Goal: Task Accomplishment & Management: Complete application form

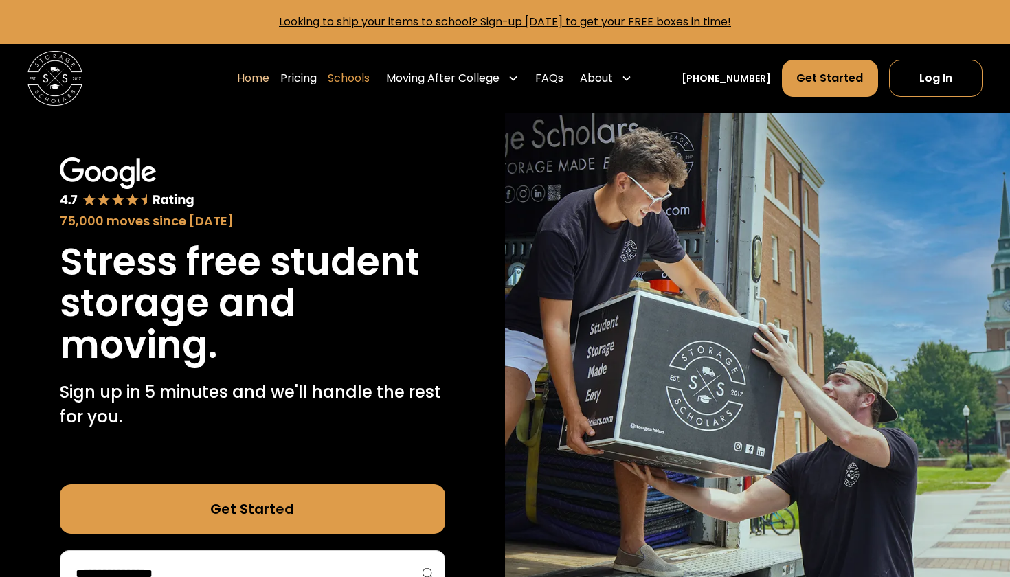
click at [370, 78] on link "Schools" at bounding box center [349, 78] width 42 height 38
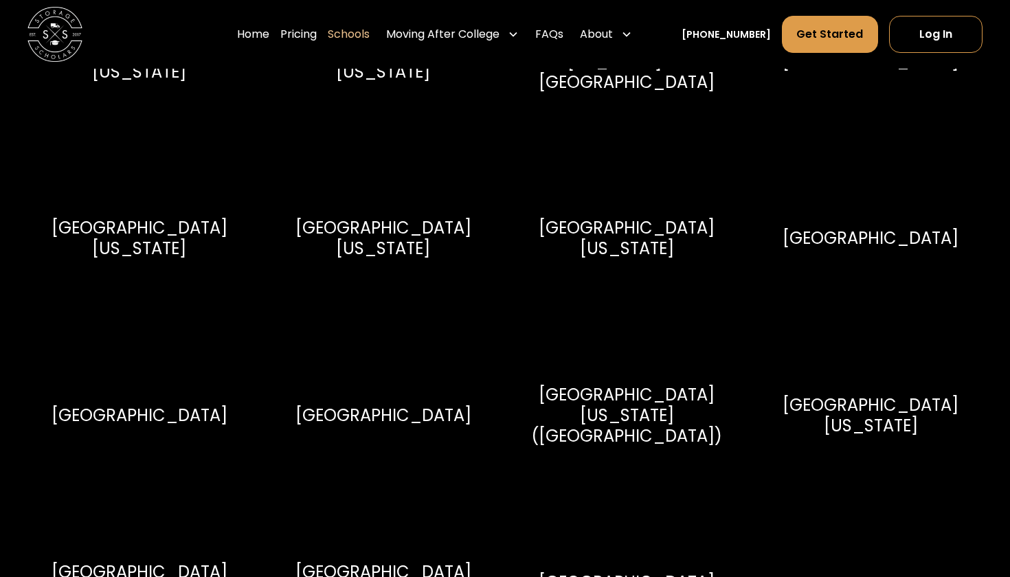
scroll to position [7437, 0]
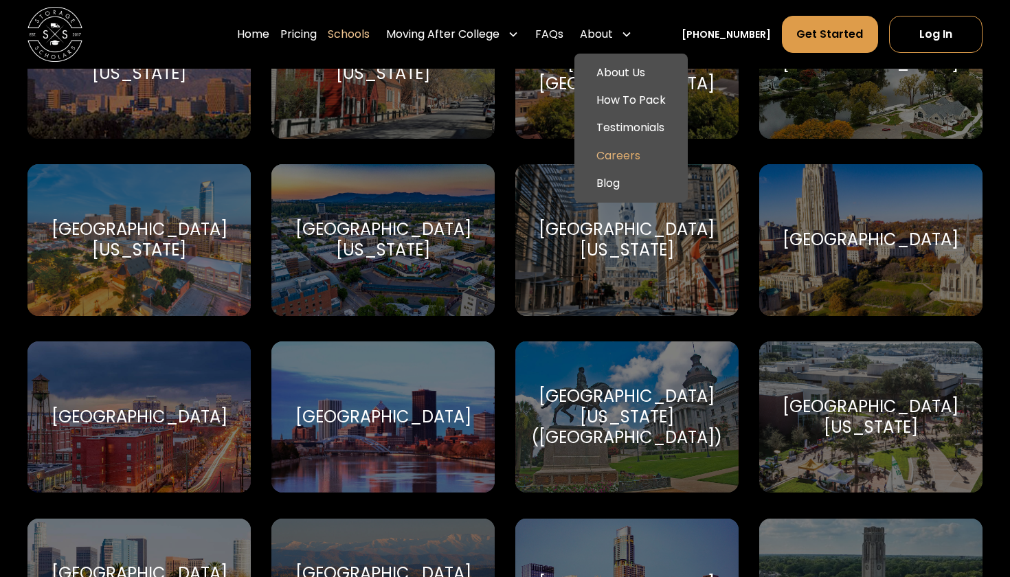
click at [638, 157] on link "Careers" at bounding box center [631, 155] width 102 height 27
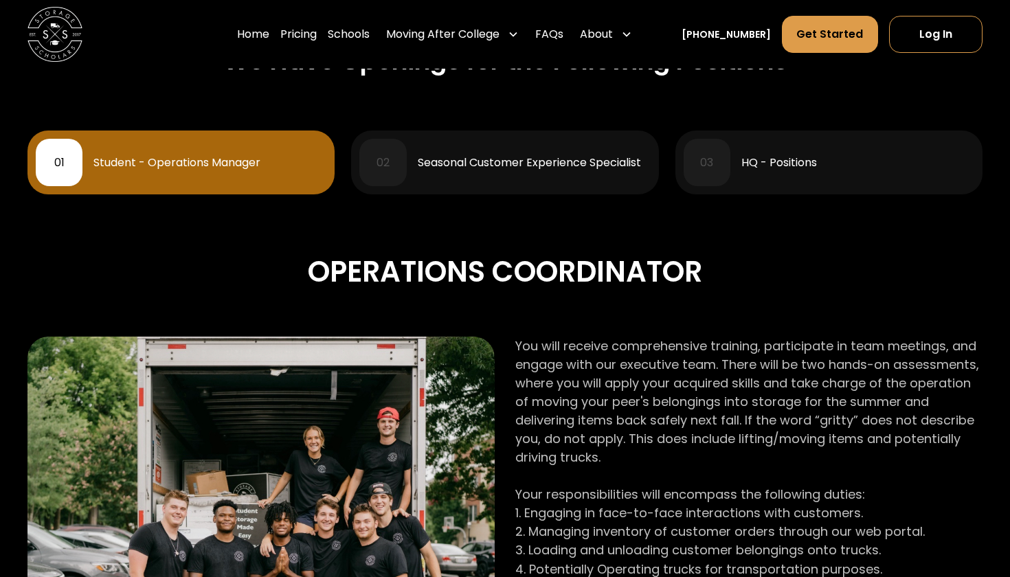
scroll to position [621, 0]
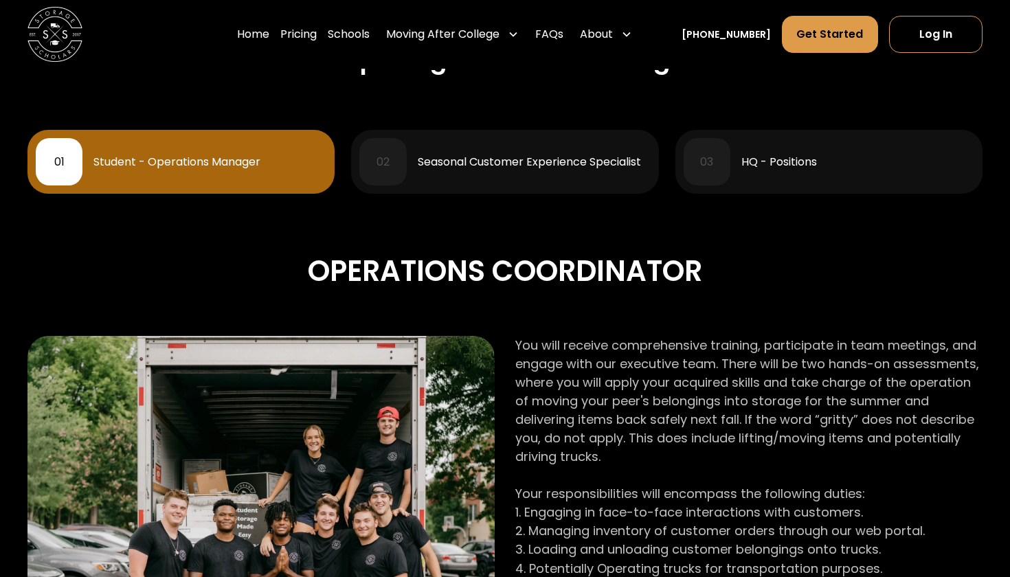
click at [572, 162] on div "Seasonal Customer Experience Specialist" at bounding box center [529, 162] width 223 height 11
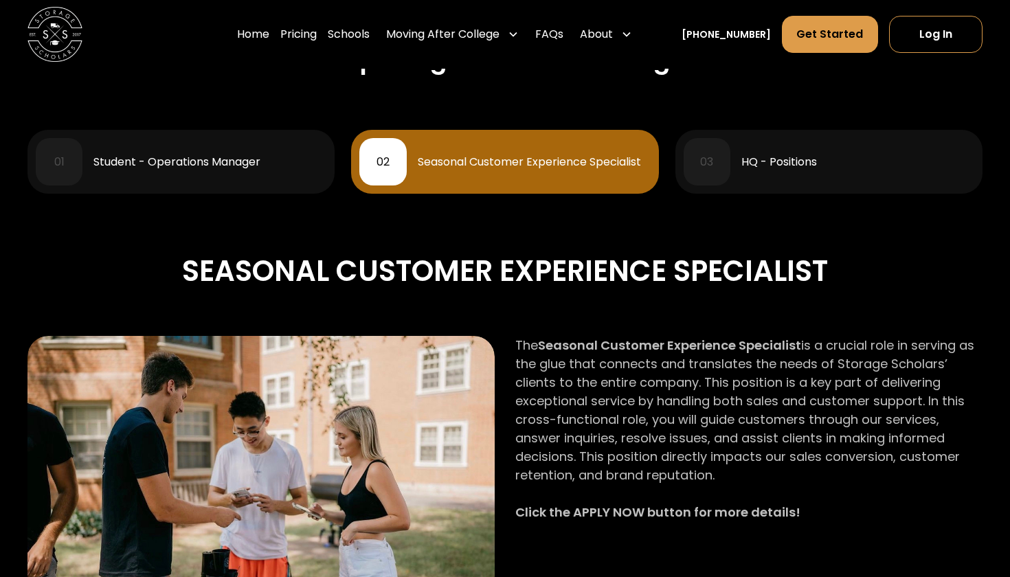
click at [768, 169] on div "03 HQ - Positions" at bounding box center [828, 161] width 291 height 47
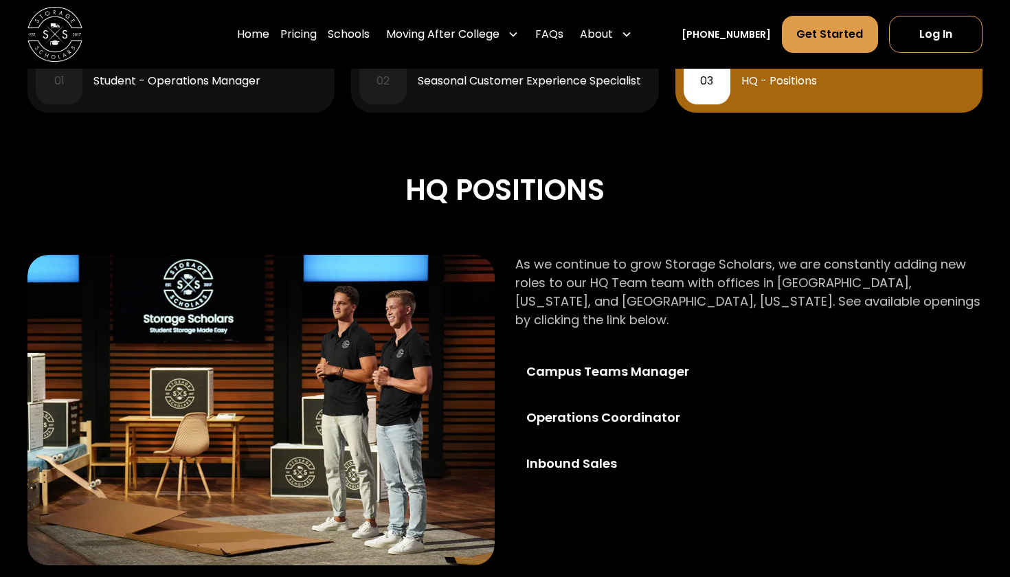
scroll to position [716, 0]
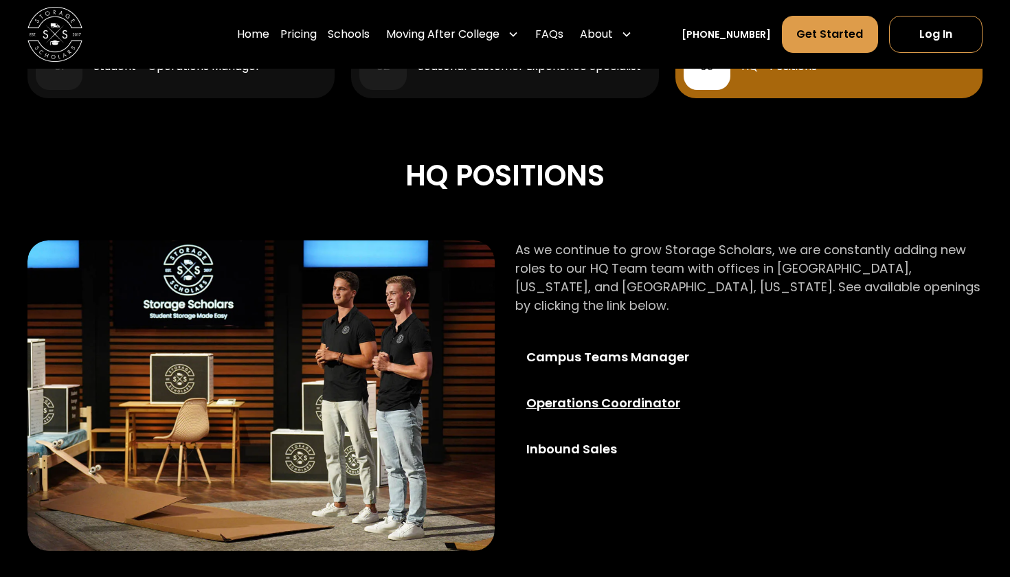
click at [668, 394] on div "Operations Coordinator" at bounding box center [625, 403] width 199 height 19
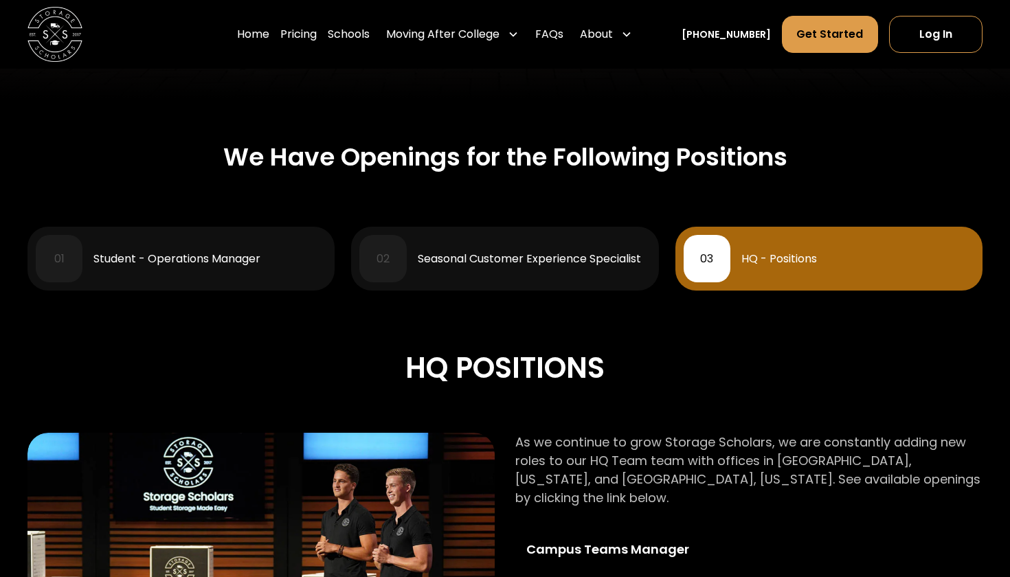
scroll to position [523, 0]
click at [280, 258] on div "Student - Operations Manager" at bounding box center [209, 259] width 233 height 11
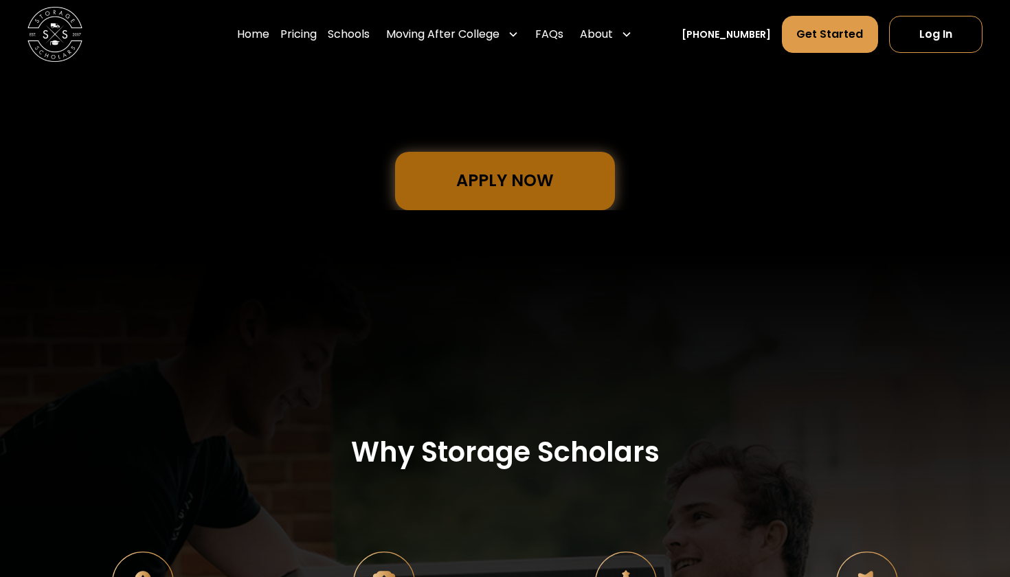
scroll to position [1314, 0]
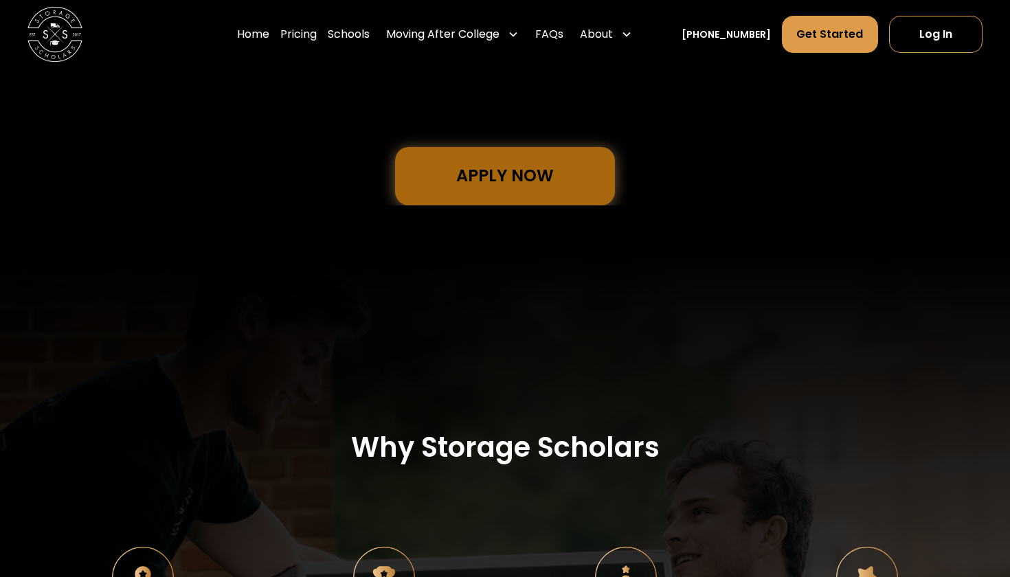
click at [465, 162] on link "Apply Now" at bounding box center [505, 176] width 220 height 58
